Goal: Task Accomplishment & Management: Manage account settings

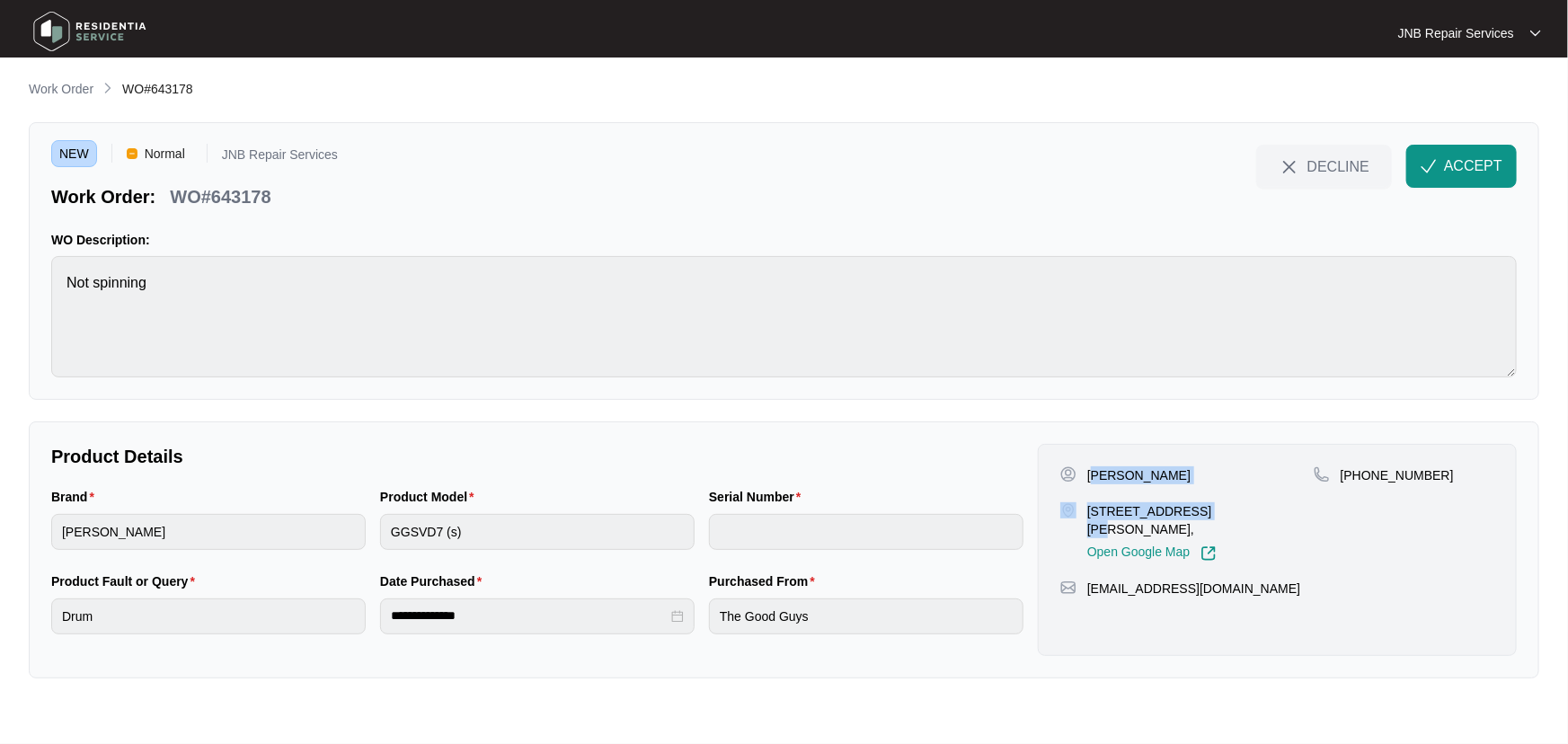
drag, startPoint x: 1194, startPoint y: 484, endPoint x: 1153, endPoint y: 466, distance: 44.8
click at [1121, 459] on div "Robby Passarelli 22 radleigh drive Wheelers hill Vic 3150, Open Google Map +614…" at bounding box center [1277, 549] width 479 height 212
click at [1183, 466] on div "Robby Passarelli" at bounding box center [1186, 475] width 253 height 18
drag, startPoint x: 1189, startPoint y: 473, endPoint x: 1055, endPoint y: 471, distance: 134.0
click at [1055, 471] on div "Robby Passarelli 22 radleigh drive Wheelers hill Vic 3150, Open Google Map +614…" at bounding box center [1277, 549] width 479 height 212
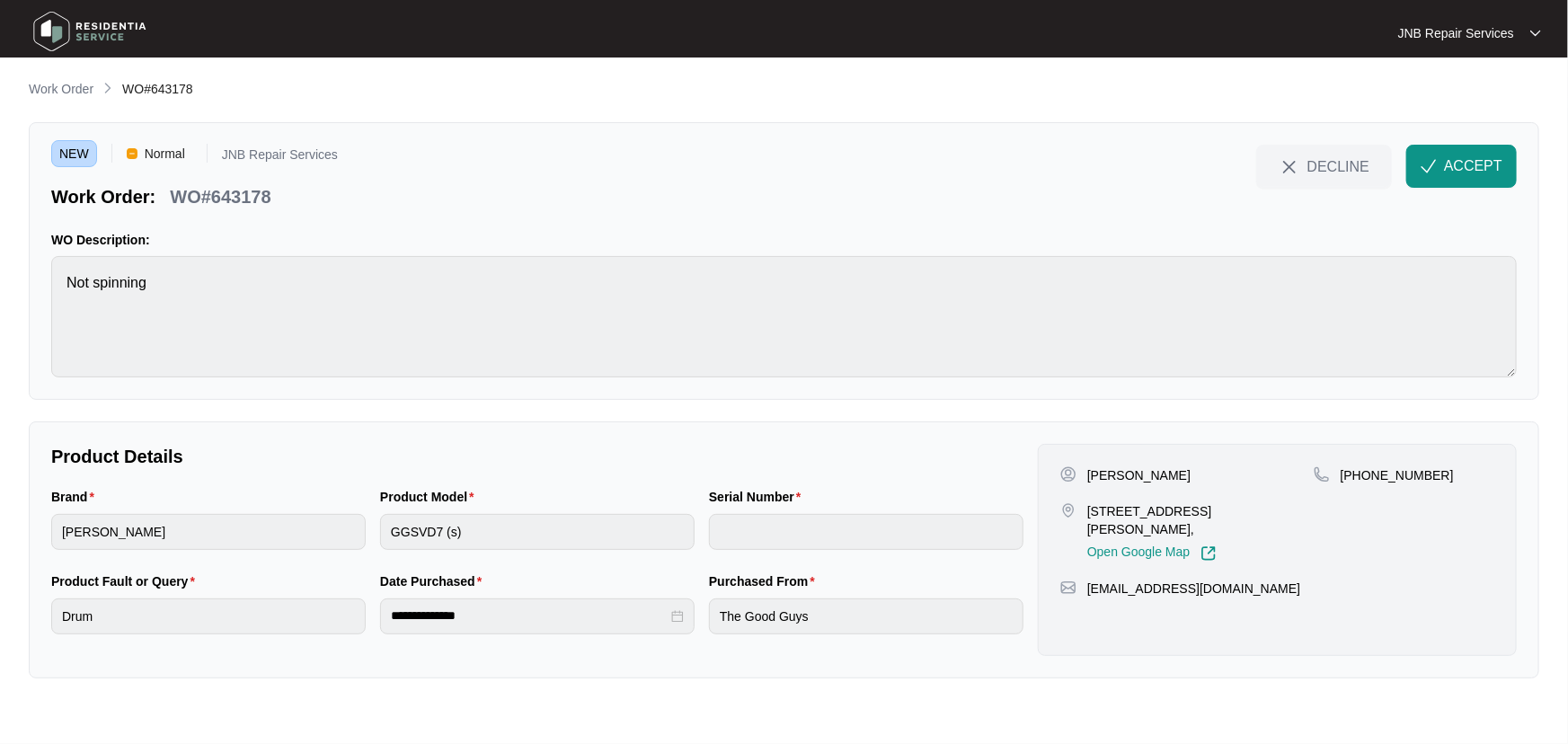
click at [1181, 470] on div "Robby Passarelli" at bounding box center [1186, 475] width 253 height 18
drag, startPoint x: 1195, startPoint y: 470, endPoint x: 1089, endPoint y: 472, distance: 106.0
click at [1089, 472] on div "Robby Passarelli" at bounding box center [1186, 475] width 253 height 18
copy p "Robby Passarelli"
drag, startPoint x: 1432, startPoint y: 475, endPoint x: 1351, endPoint y: 496, distance: 83.7
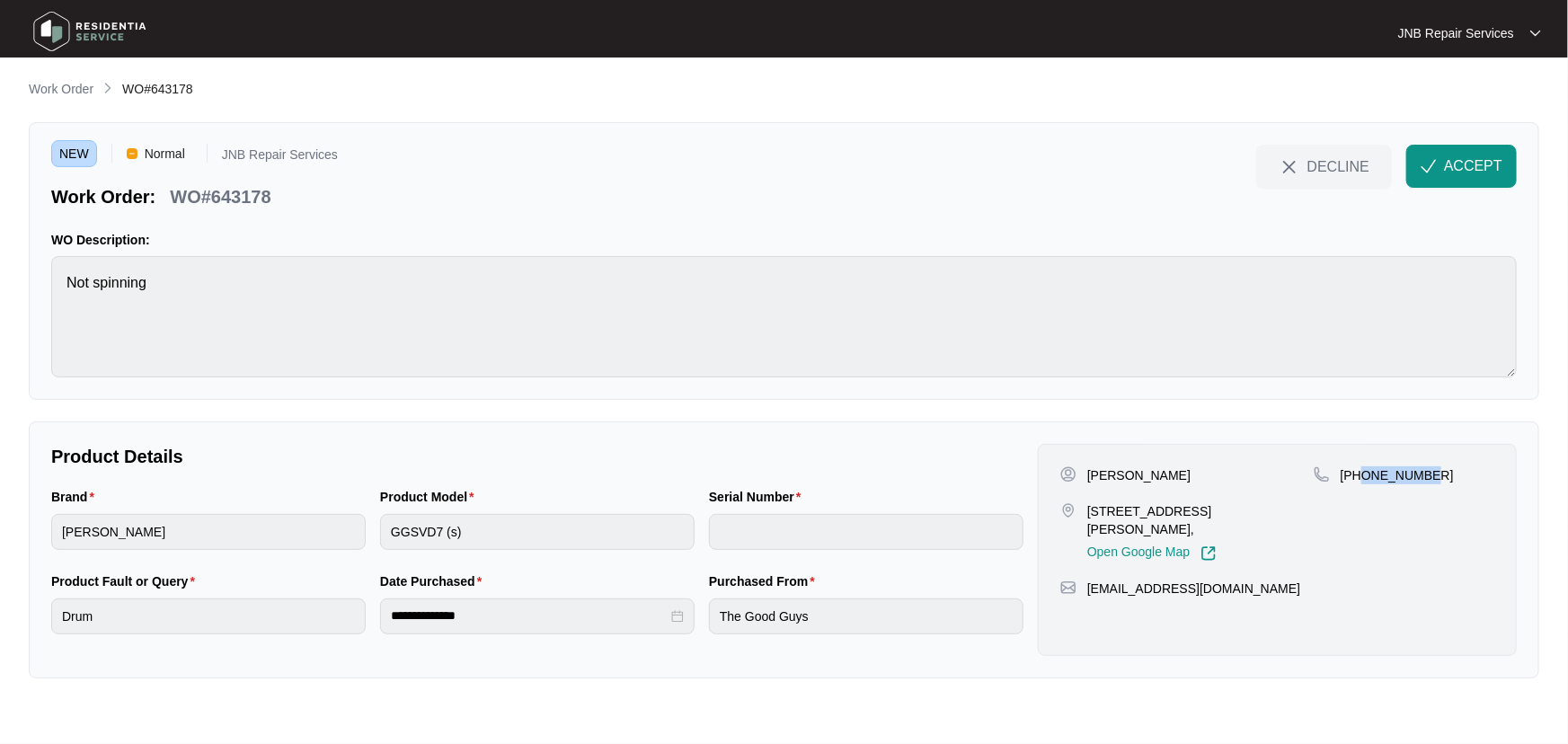
click at [1364, 477] on div "+61451717447" at bounding box center [1404, 475] width 181 height 18
copy p "451717447"
drag, startPoint x: 258, startPoint y: 192, endPoint x: 199, endPoint y: 210, distance: 61.7
click at [204, 202] on div "Work Order: WO#643178" at bounding box center [195, 194] width 286 height 32
drag, startPoint x: 1295, startPoint y: 511, endPoint x: 1082, endPoint y: 515, distance: 213.0
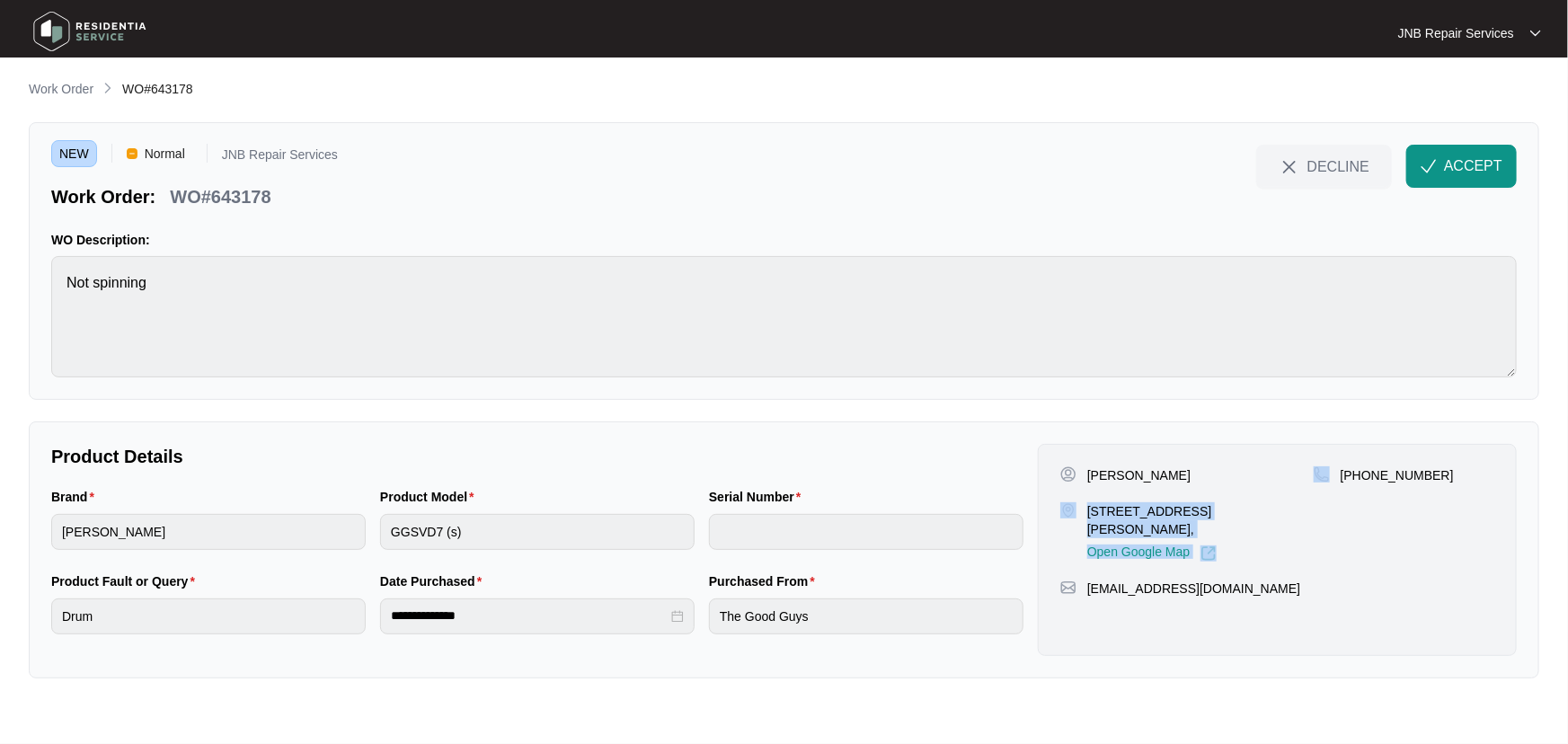
click at [1076, 515] on div "Robby Passarelli 22 radleigh drive Wheelers hill Vic 3150, Open Google Map +614…" at bounding box center [1277, 514] width 434 height 95
click at [1167, 506] on p "22 radleigh drive Wheelers hill Vic 3150," at bounding box center [1200, 520] width 227 height 36
drag, startPoint x: 1086, startPoint y: 511, endPoint x: 1303, endPoint y: 506, distance: 217.1
click at [1303, 506] on div "22 radleigh drive Wheelers hill Vic 3150, Open Google Map" at bounding box center [1186, 531] width 253 height 60
click at [1303, 506] on p "22 radleigh drive Wheelers hill Vic 3150," at bounding box center [1200, 520] width 227 height 36
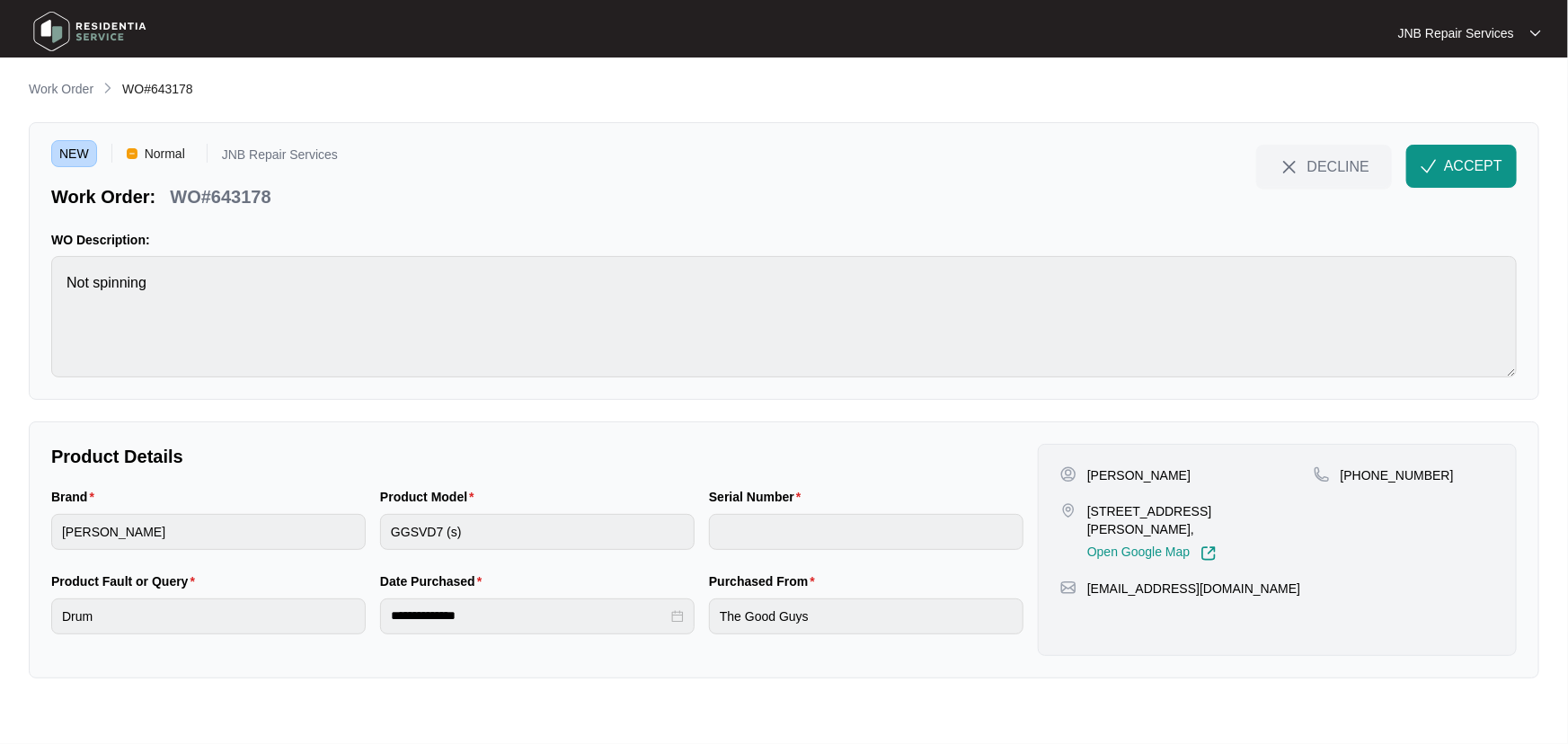
drag, startPoint x: 1309, startPoint y: 511, endPoint x: 1088, endPoint y: 516, distance: 221.1
click at [1088, 516] on p "22 radleigh drive Wheelers hill Vic 3150," at bounding box center [1200, 520] width 227 height 36
copy p "22 radleigh drive Wheelers hill Vic 3150"
click at [1478, 167] on span "ACCEPT" at bounding box center [1473, 166] width 59 height 22
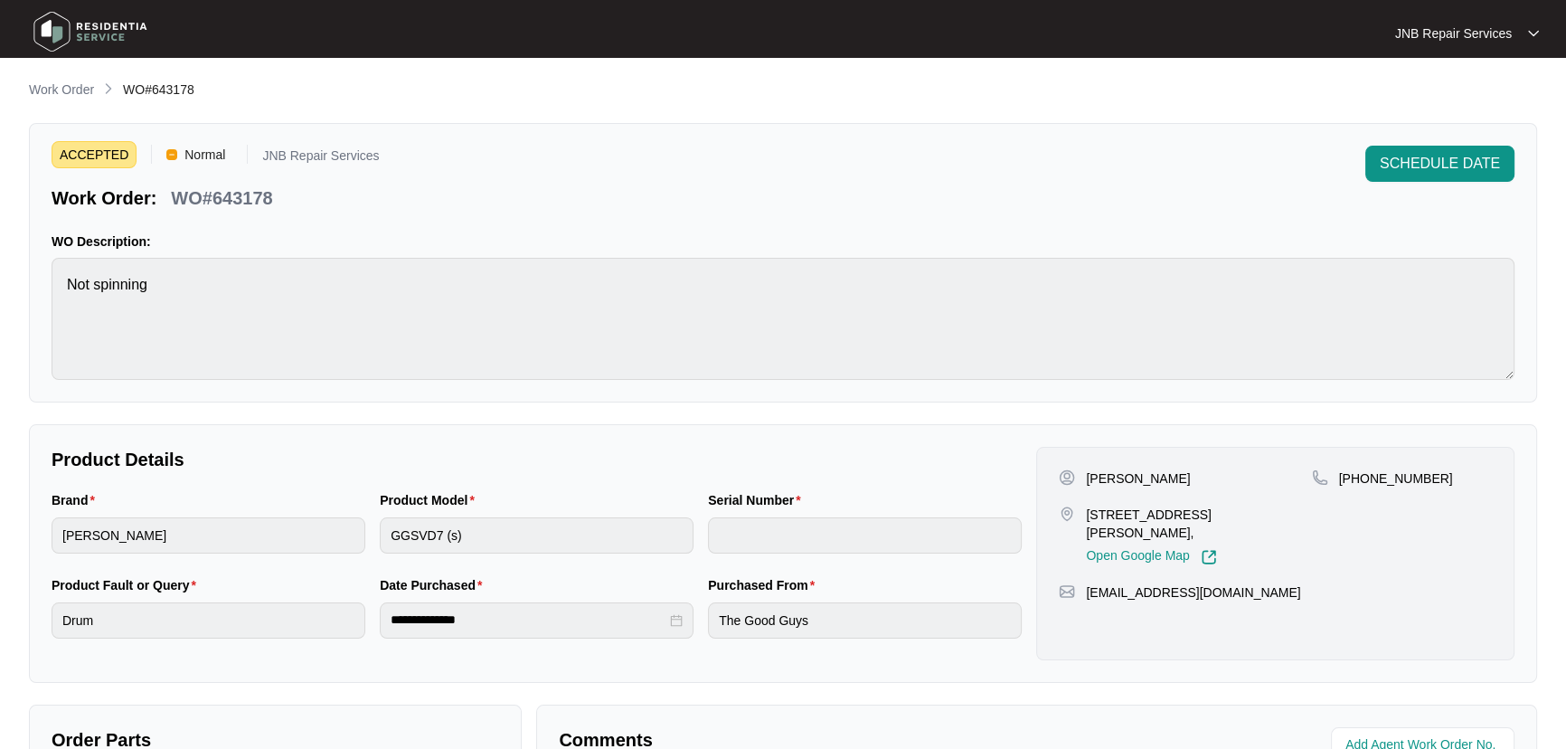
click at [231, 198] on p "WO#643178" at bounding box center [221, 197] width 101 height 25
click at [151, 72] on main "**********" at bounding box center [783, 514] width 1566 height 1029
click at [166, 82] on span "WO#643178" at bounding box center [158, 89] width 71 height 14
drag, startPoint x: 71, startPoint y: 90, endPoint x: 180, endPoint y: 6, distance: 137.4
click at [71, 90] on p "Work Order" at bounding box center [61, 89] width 65 height 18
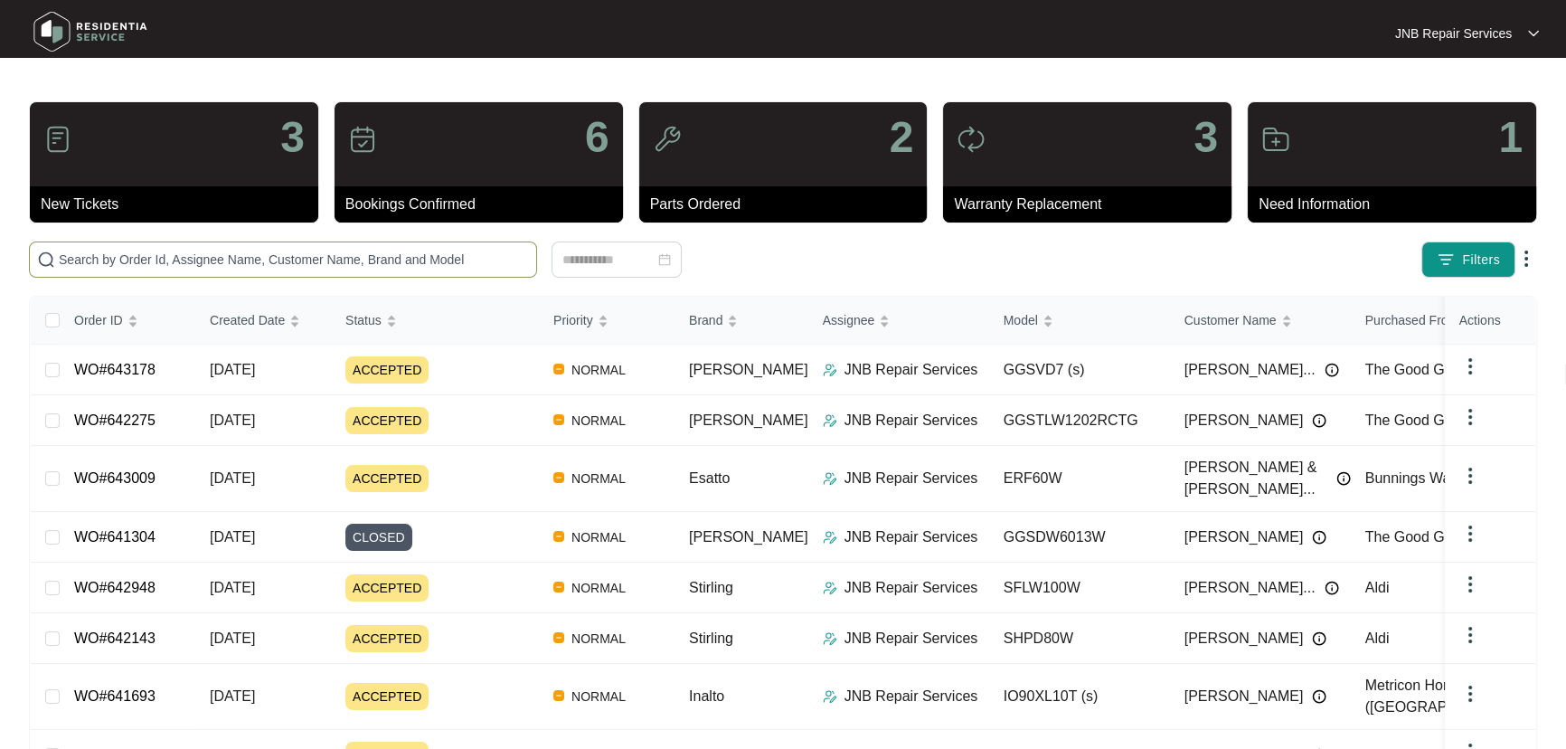
click at [392, 262] on input "text" at bounding box center [294, 260] width 470 height 20
paste input "643009"
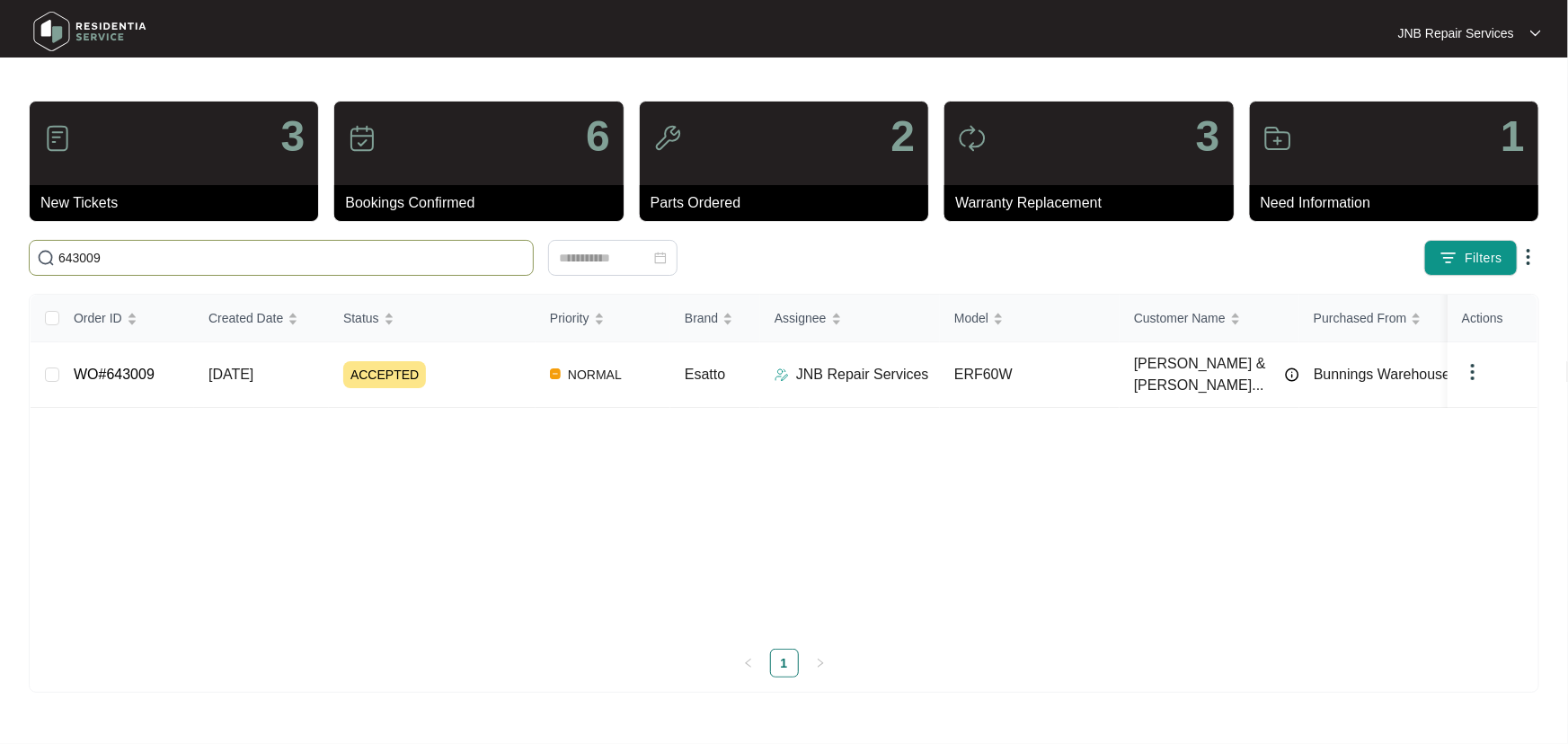
type input "643009"
click at [487, 469] on div "Order ID Created Date Status Priority Brand Assignee Model Customer Name Purcha…" at bounding box center [784, 465] width 1506 height 340
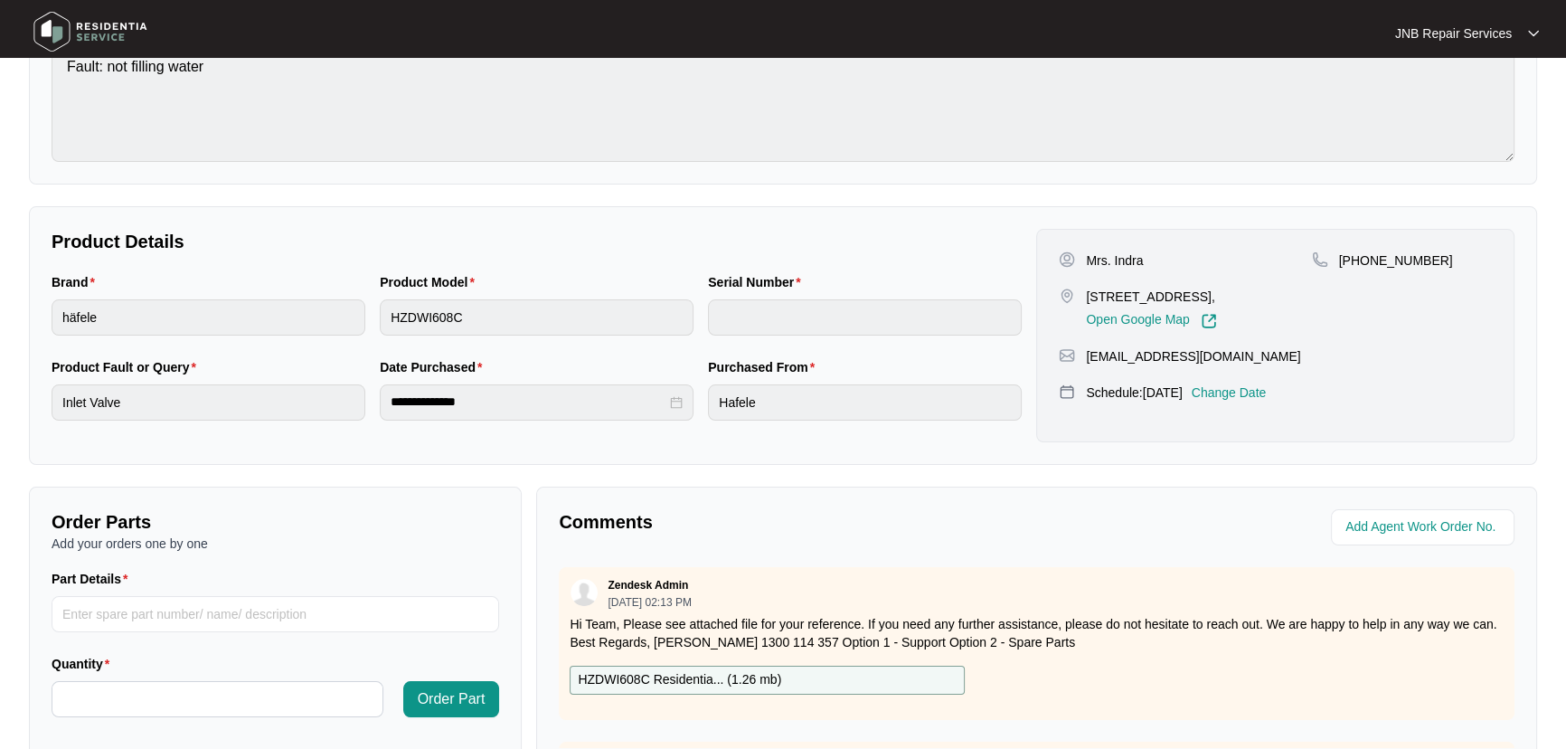
scroll to position [246, 0]
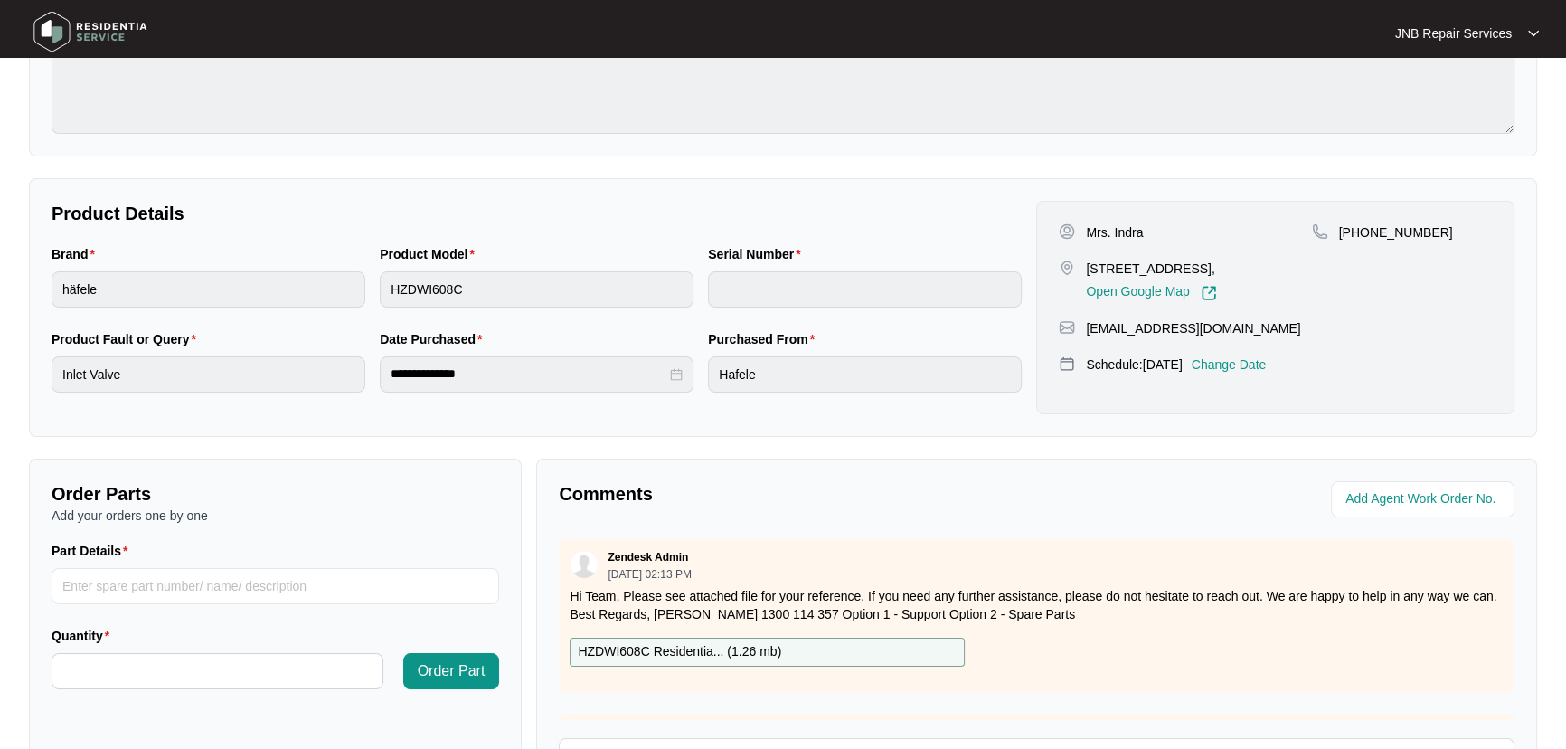
click at [692, 373] on div "**********" at bounding box center [536, 371] width 985 height 85
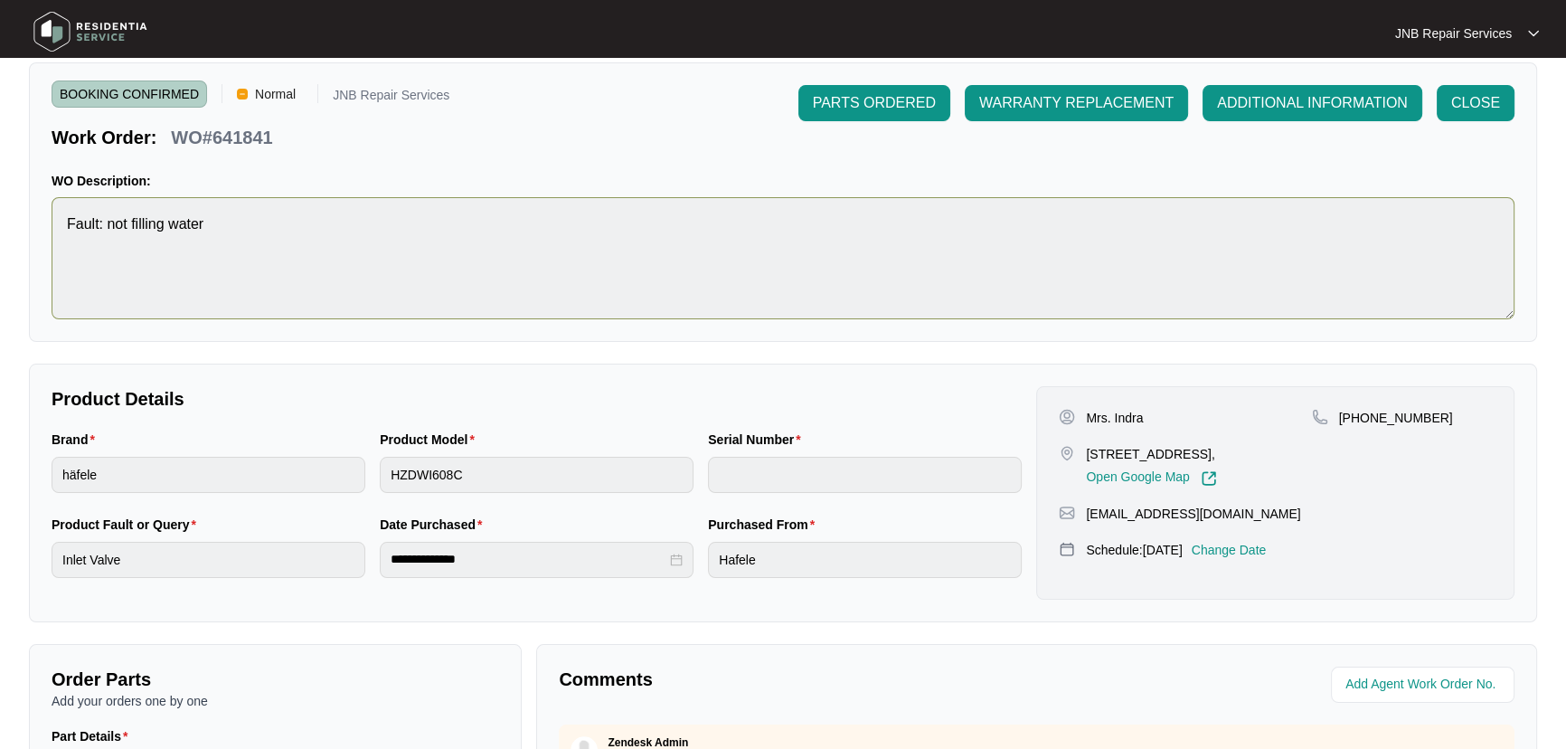
scroll to position [0, 0]
